Goal: Information Seeking & Learning: Learn about a topic

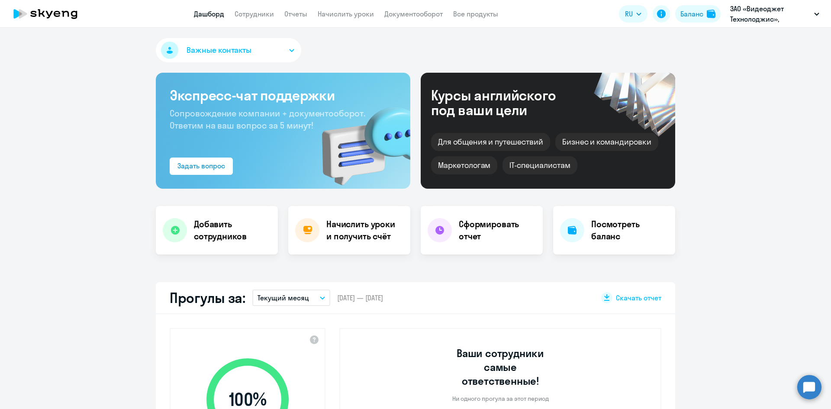
select select "30"
click at [469, 230] on h4 "Сформировать отчет" at bounding box center [497, 230] width 77 height 24
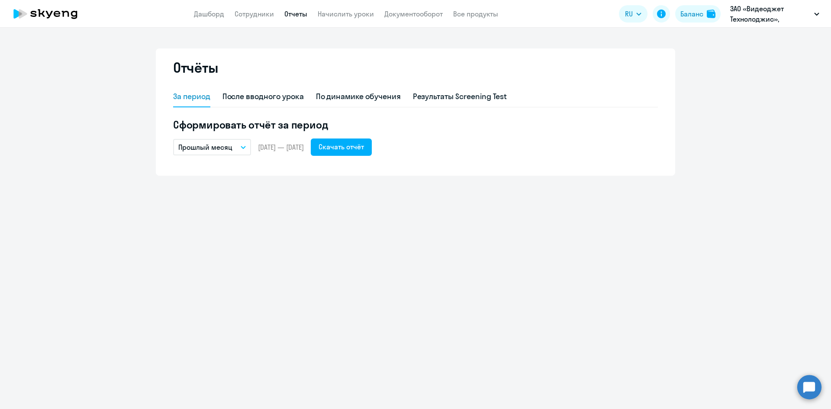
click at [245, 148] on icon "button" at bounding box center [243, 147] width 5 height 3
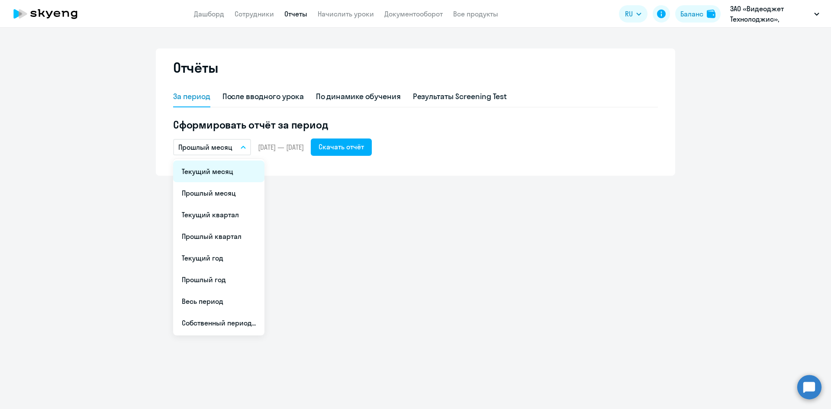
click at [214, 174] on li "Текущий месяц" at bounding box center [218, 172] width 91 height 22
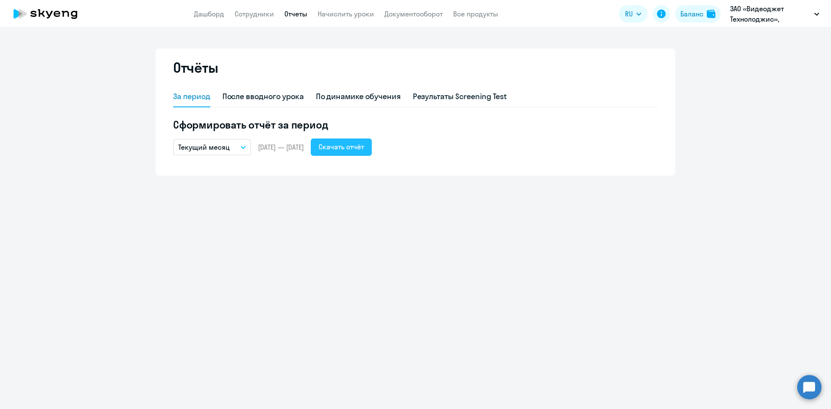
click at [364, 145] on div "Скачать отчёт" at bounding box center [341, 147] width 45 height 10
click at [384, 249] on div "Отчёты За период После вводного урока По динамике обучения Результаты Screening…" at bounding box center [415, 218] width 831 height 381
click at [246, 96] on div "После вводного урока" at bounding box center [263, 96] width 81 height 11
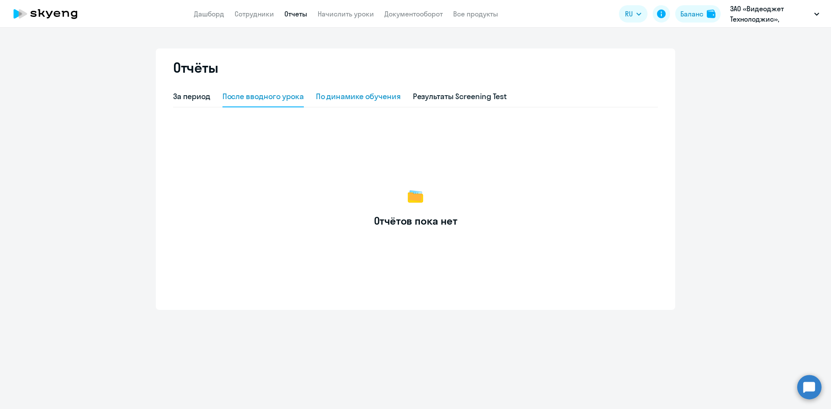
click at [361, 94] on div "По динамике обучения" at bounding box center [358, 96] width 85 height 11
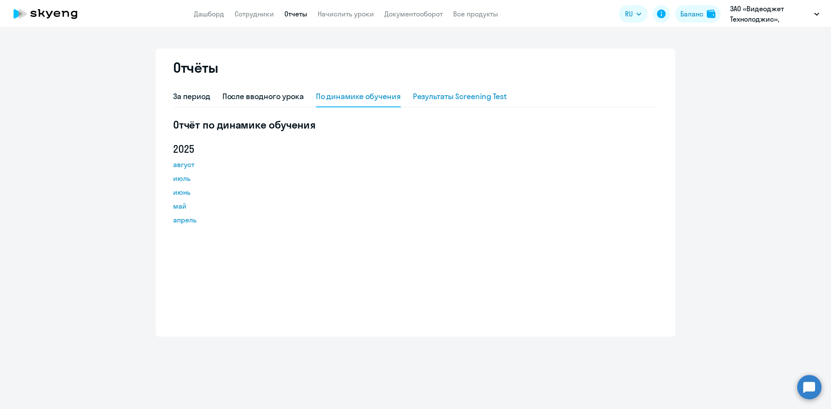
click at [439, 95] on div "Результаты Screening Test" at bounding box center [460, 96] width 94 height 11
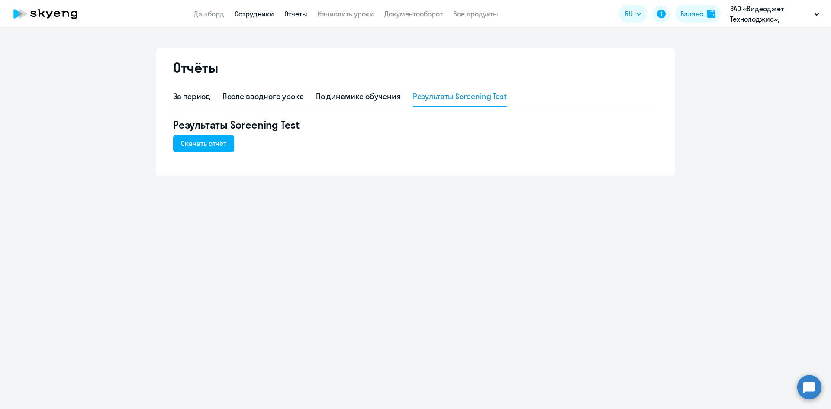
click at [252, 14] on link "Сотрудники" at bounding box center [254, 14] width 39 height 9
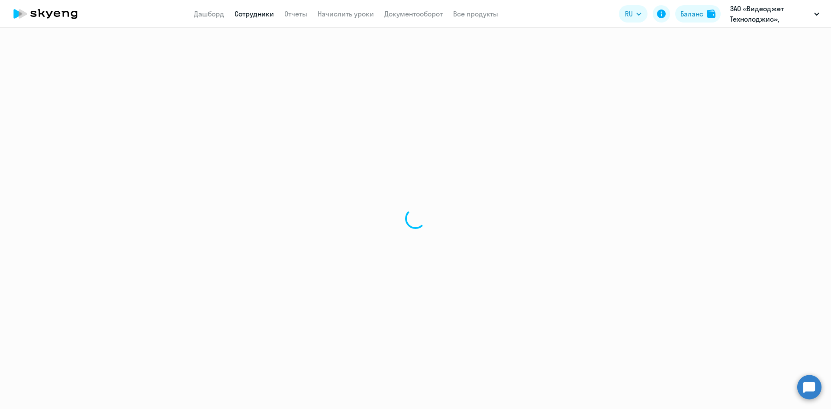
select select "30"
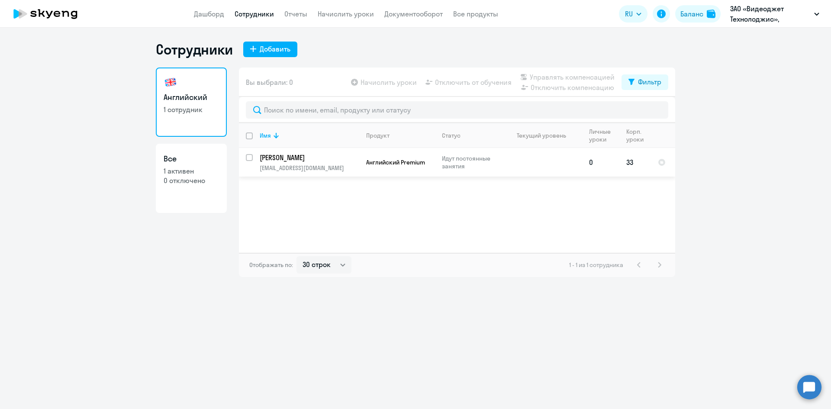
click at [285, 161] on p "[PERSON_NAME]" at bounding box center [309, 158] width 98 height 10
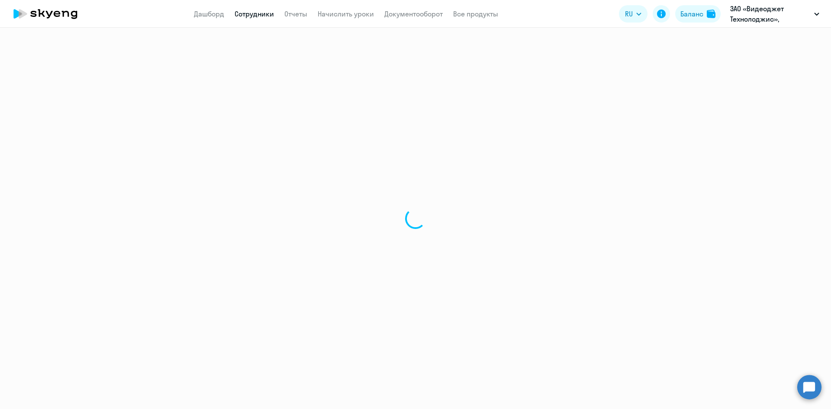
select select "english"
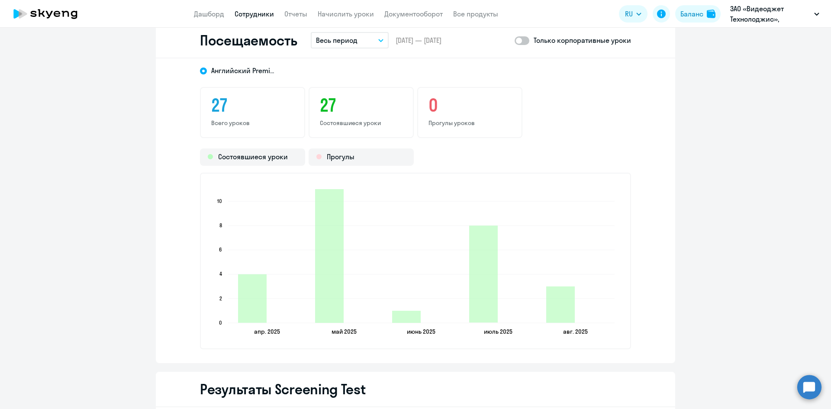
scroll to position [996, 0]
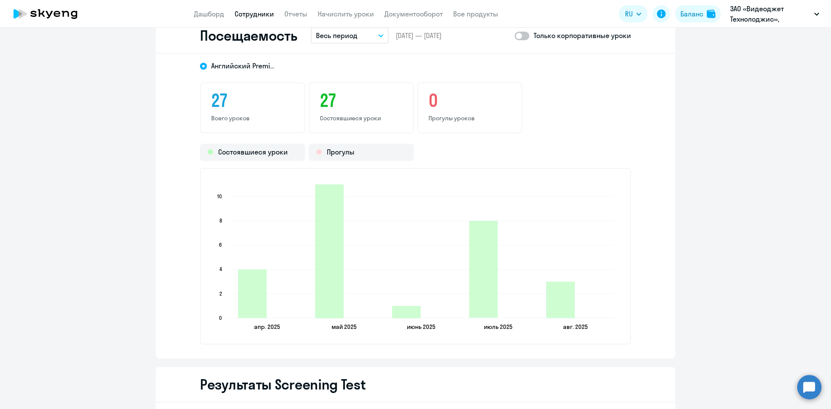
click at [374, 35] on button "Весь период" at bounding box center [350, 35] width 78 height 16
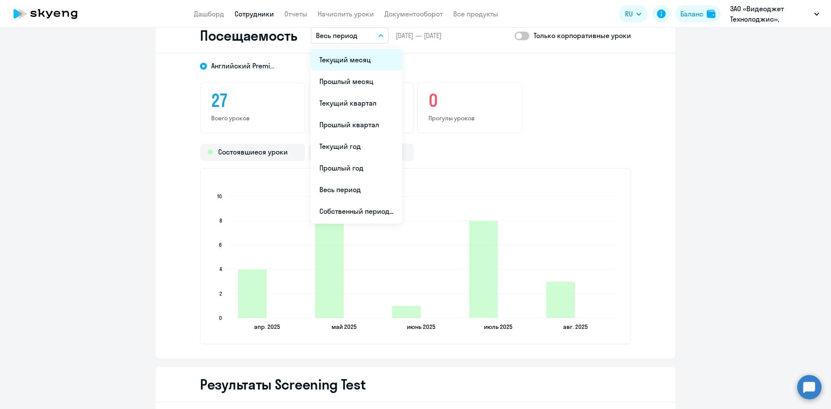
click at [368, 59] on li "Текущий месяц" at bounding box center [356, 60] width 91 height 22
